Goal: Transaction & Acquisition: Purchase product/service

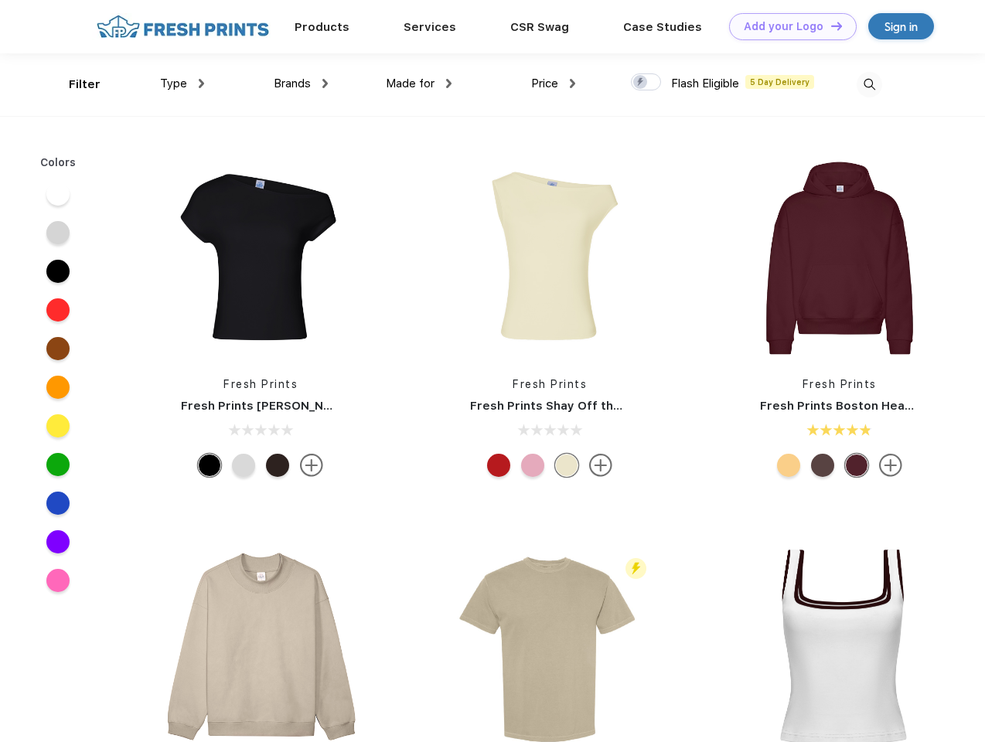
click at [787, 26] on link "Add your Logo Design Tool" at bounding box center [793, 26] width 128 height 27
click at [0, 0] on div "Design Tool" at bounding box center [0, 0] width 0 height 0
click at [829, 26] on link "Add your Logo Design Tool" at bounding box center [793, 26] width 128 height 27
click at [74, 84] on div "Filter" at bounding box center [85, 85] width 32 height 18
click at [182, 83] on span "Type" at bounding box center [173, 84] width 27 height 14
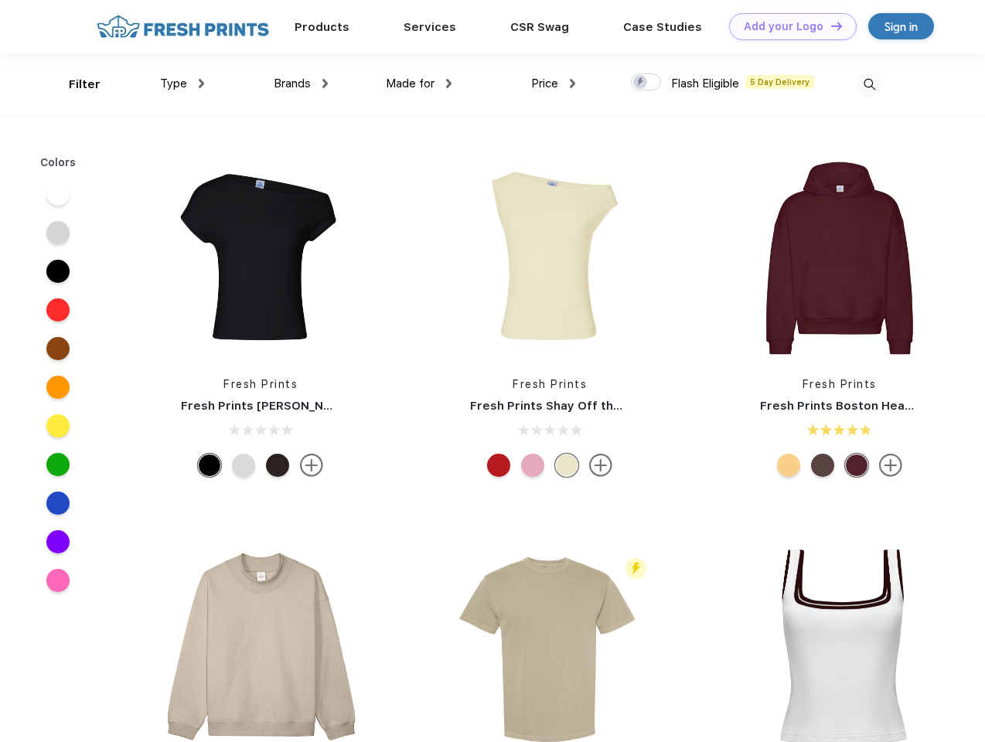
click at [301, 83] on span "Brands" at bounding box center [292, 84] width 37 height 14
click at [419, 83] on span "Made for" at bounding box center [410, 84] width 49 height 14
click at [553, 83] on span "Price" at bounding box center [544, 84] width 27 height 14
click at [646, 83] on div at bounding box center [646, 81] width 30 height 17
click at [641, 83] on input "checkbox" at bounding box center [636, 78] width 10 height 10
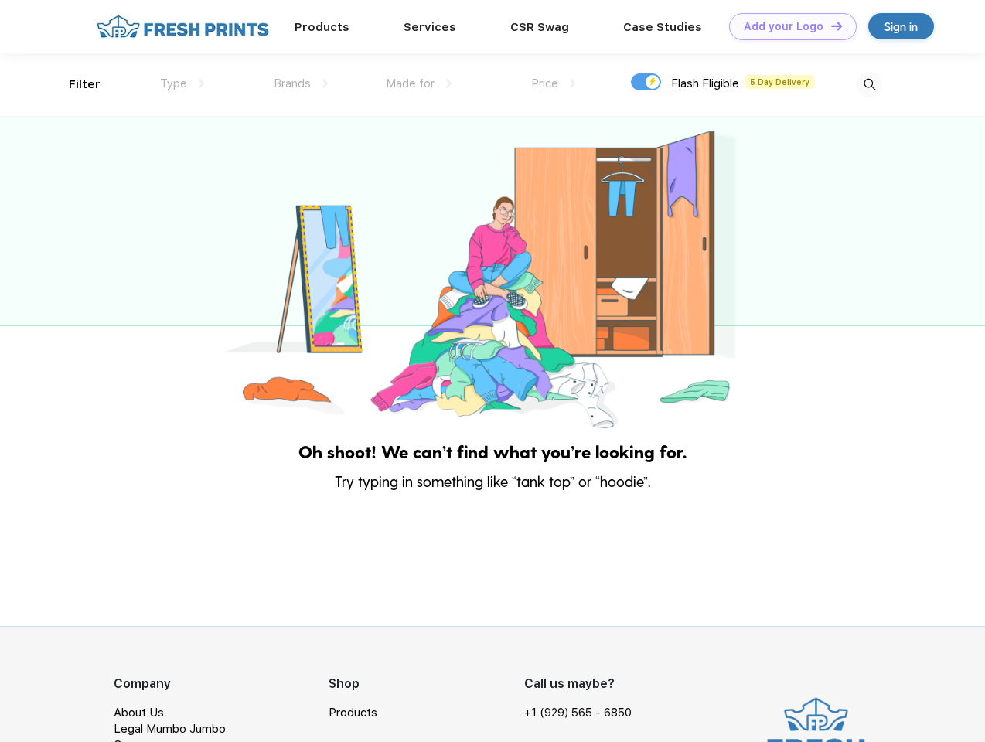
click at [869, 84] on img at bounding box center [869, 85] width 26 height 26
